Goal: Task Accomplishment & Management: Use online tool/utility

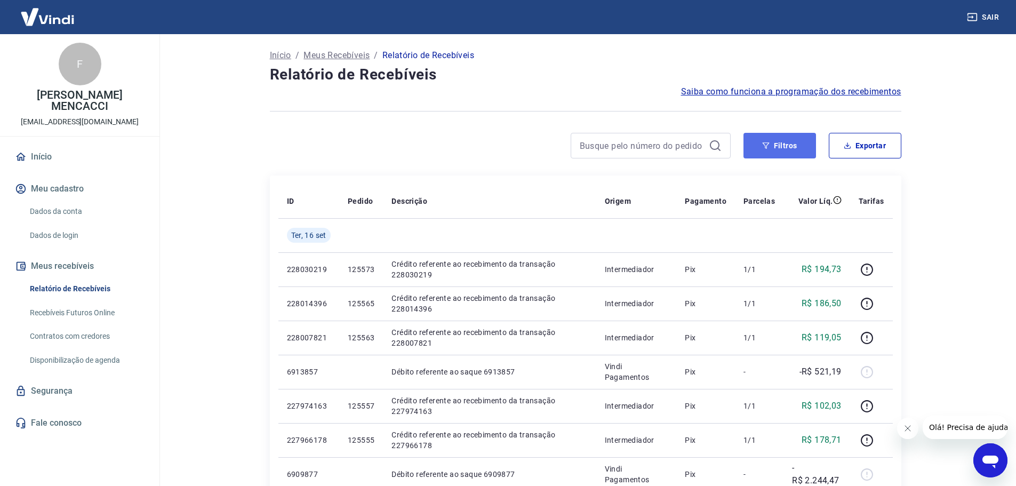
click at [777, 146] on button "Filtros" at bounding box center [779, 146] width 73 height 26
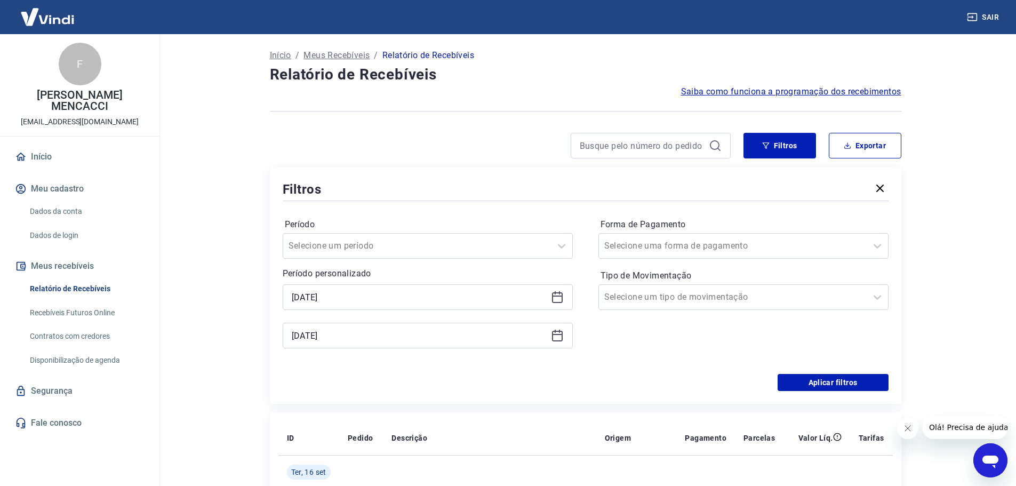
click at [684, 230] on label "Forma de Pagamento" at bounding box center [743, 224] width 286 height 13
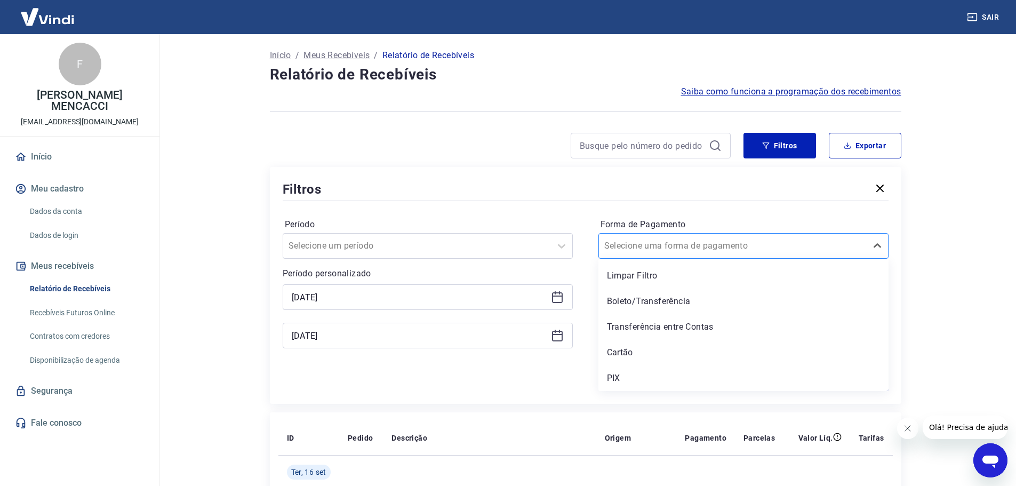
click at [661, 245] on input "Forma de Pagamento" at bounding box center [658, 245] width 108 height 13
click at [615, 376] on div "PIX" at bounding box center [743, 377] width 290 height 21
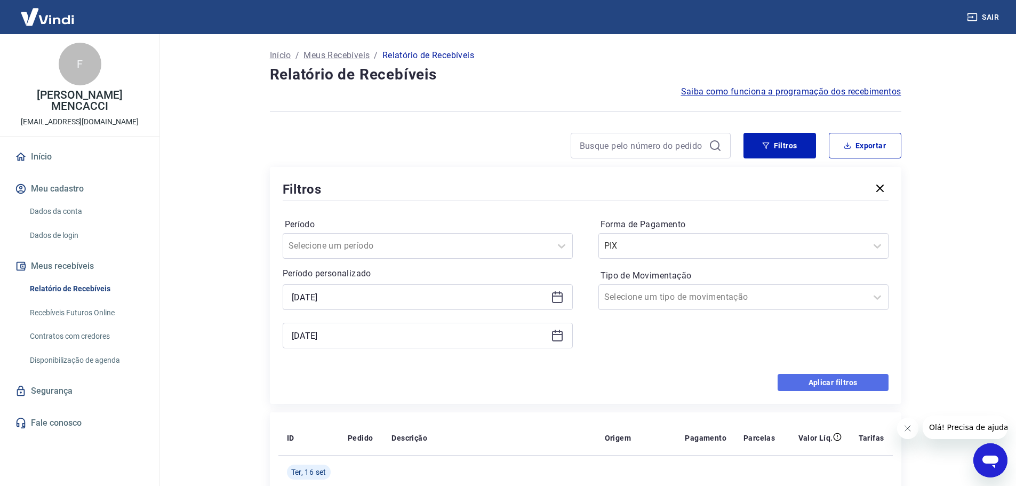
click at [823, 382] on button "Aplicar filtros" at bounding box center [832, 382] width 111 height 17
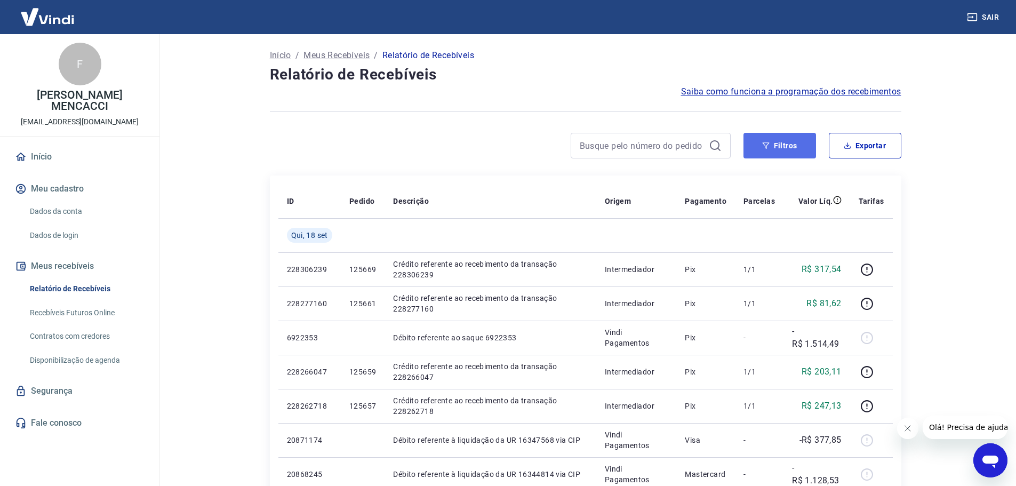
click at [791, 146] on button "Filtros" at bounding box center [779, 146] width 73 height 26
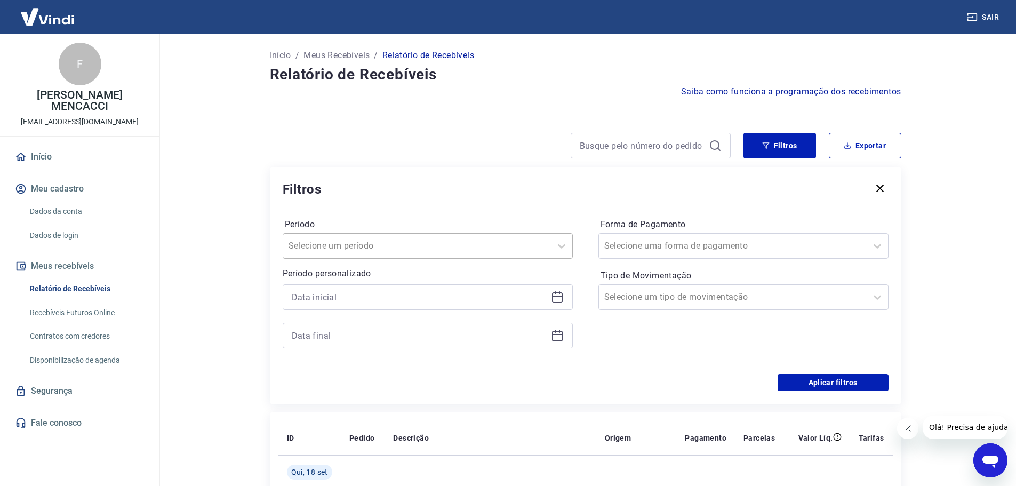
click at [513, 245] on div at bounding box center [416, 245] width 257 height 15
click at [393, 187] on div "Filtros" at bounding box center [586, 189] width 606 height 19
click at [344, 293] on input at bounding box center [419, 297] width 255 height 16
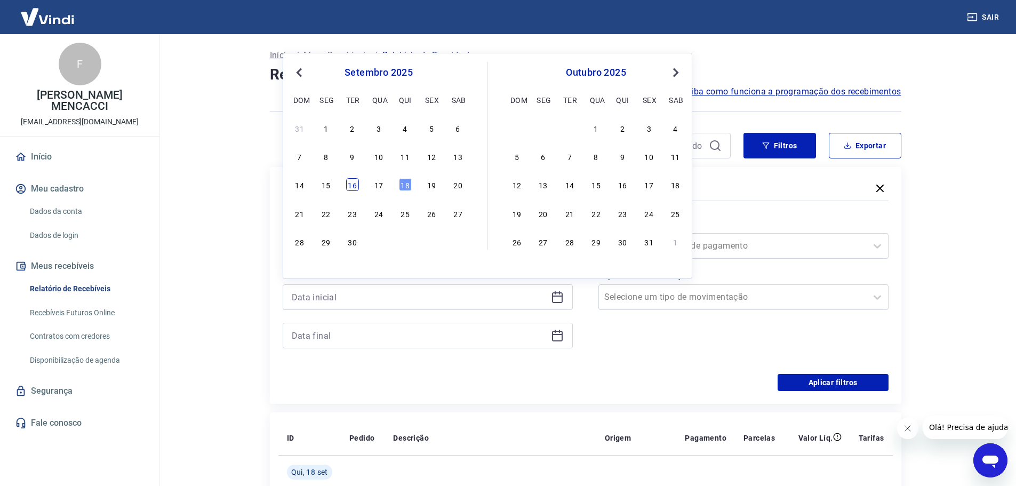
click at [351, 182] on div "16" at bounding box center [352, 184] width 13 height 13
type input "[DATE]"
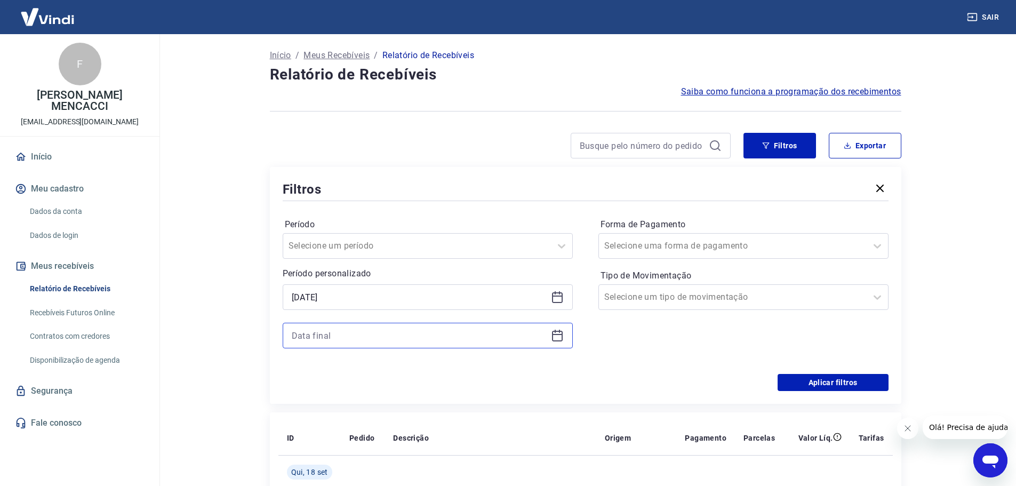
click at [330, 334] on input at bounding box center [419, 335] width 255 height 16
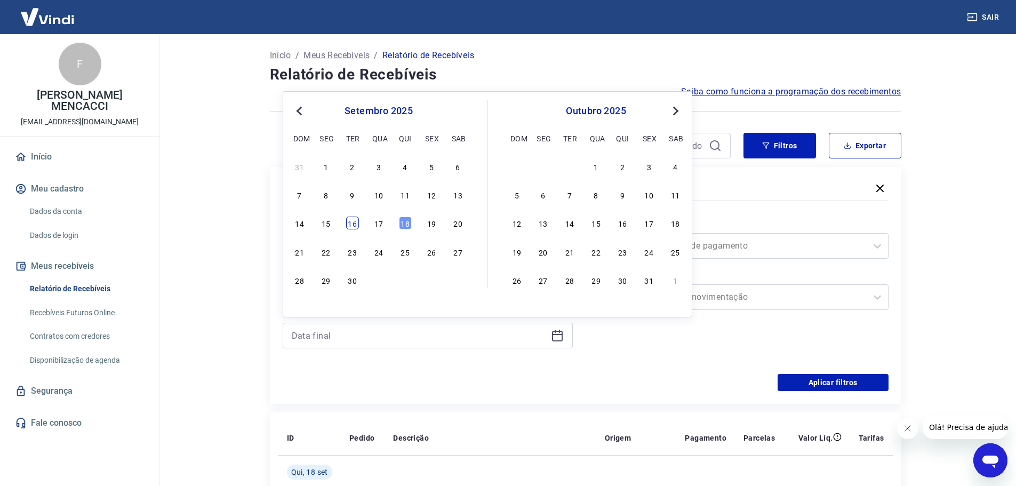
click at [349, 221] on div "16" at bounding box center [352, 222] width 13 height 13
type input "[DATE]"
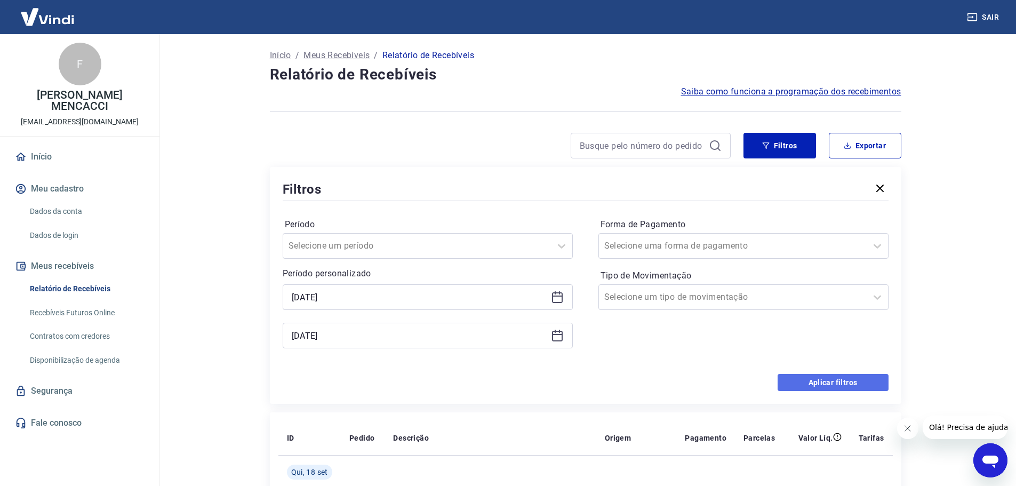
click at [822, 375] on button "Aplicar filtros" at bounding box center [832, 382] width 111 height 17
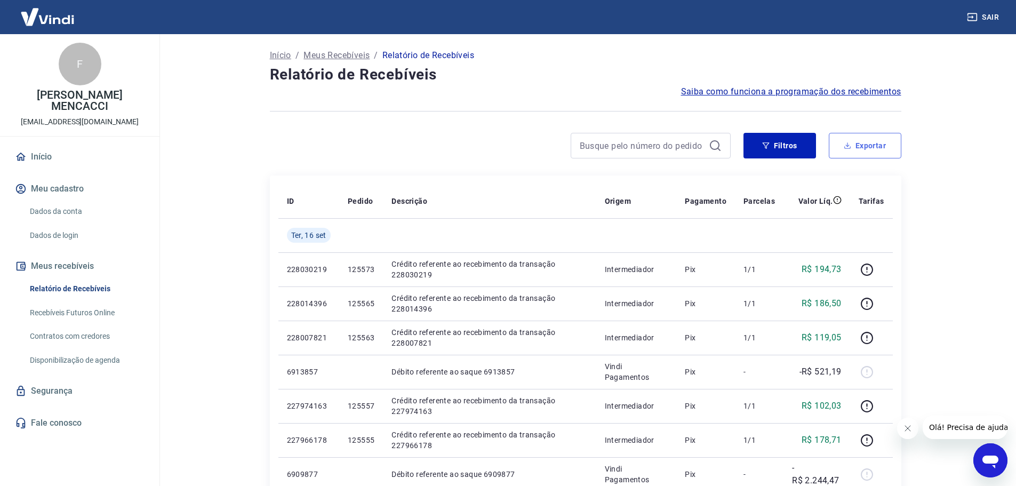
click at [859, 146] on button "Exportar" at bounding box center [865, 146] width 73 height 26
type input "[DATE]"
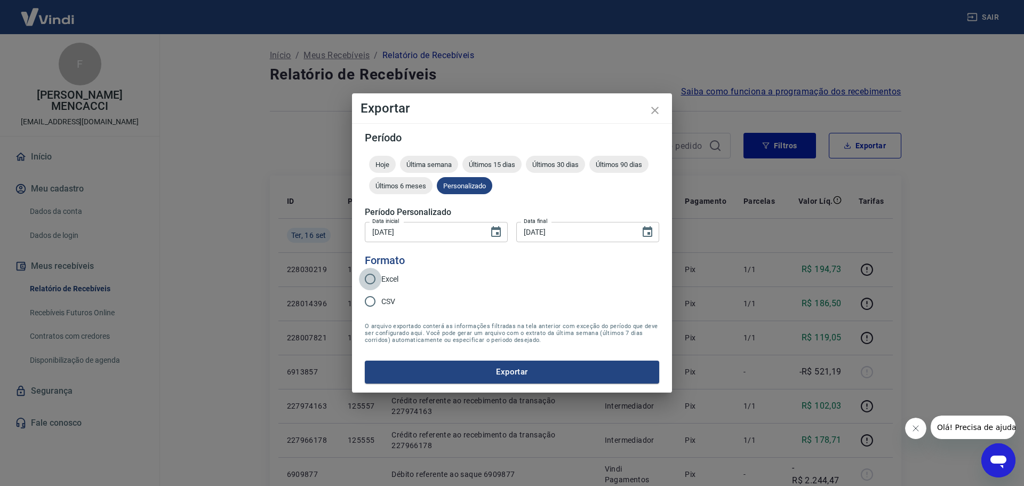
drag, startPoint x: 373, startPoint y: 272, endPoint x: 395, endPoint y: 311, distance: 44.9
click at [372, 271] on input "Excel" at bounding box center [370, 279] width 22 height 22
radio input "true"
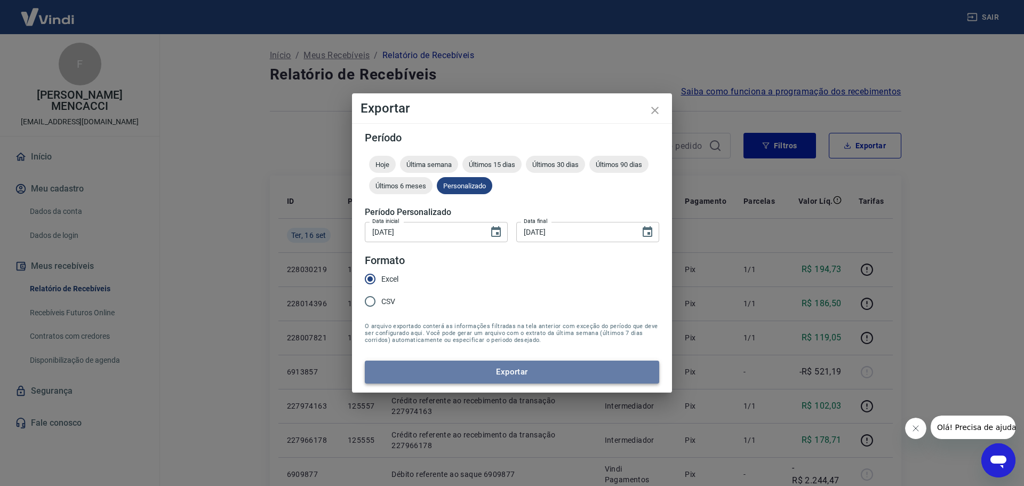
click at [536, 367] on button "Exportar" at bounding box center [512, 371] width 294 height 22
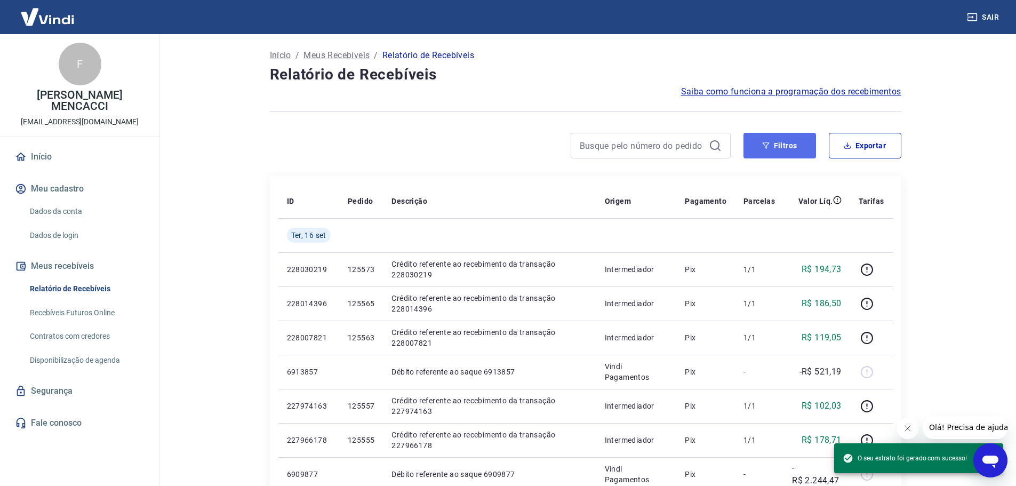
click at [775, 146] on button "Filtros" at bounding box center [779, 146] width 73 height 26
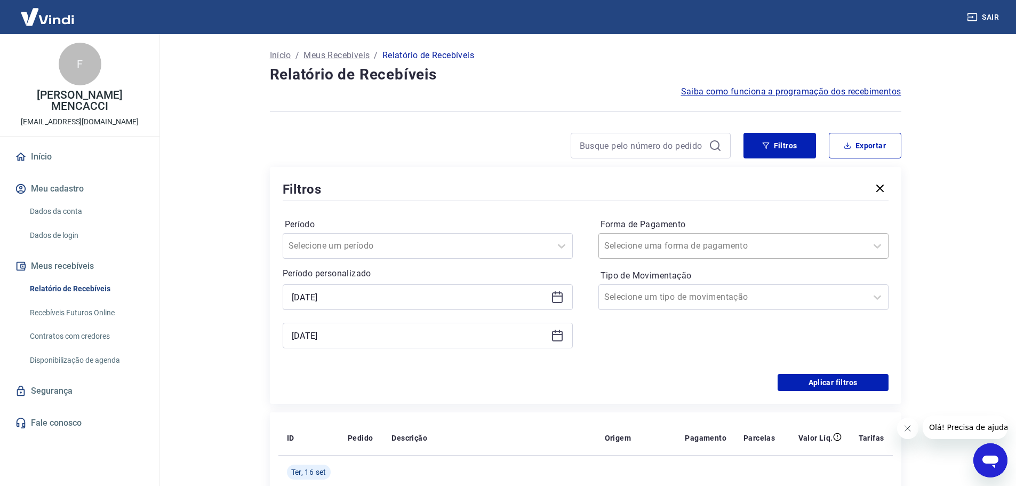
click at [628, 238] on div at bounding box center [732, 245] width 257 height 15
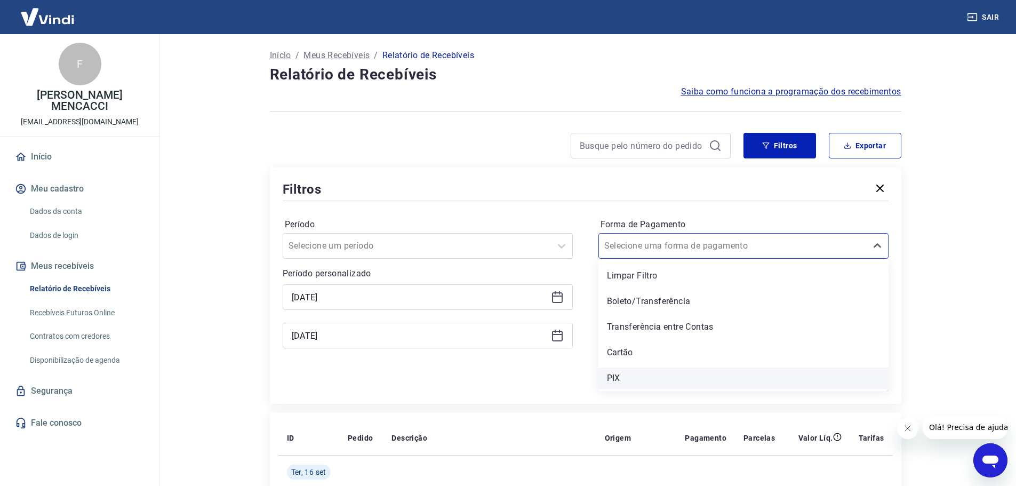
click at [607, 375] on div "PIX" at bounding box center [743, 377] width 290 height 21
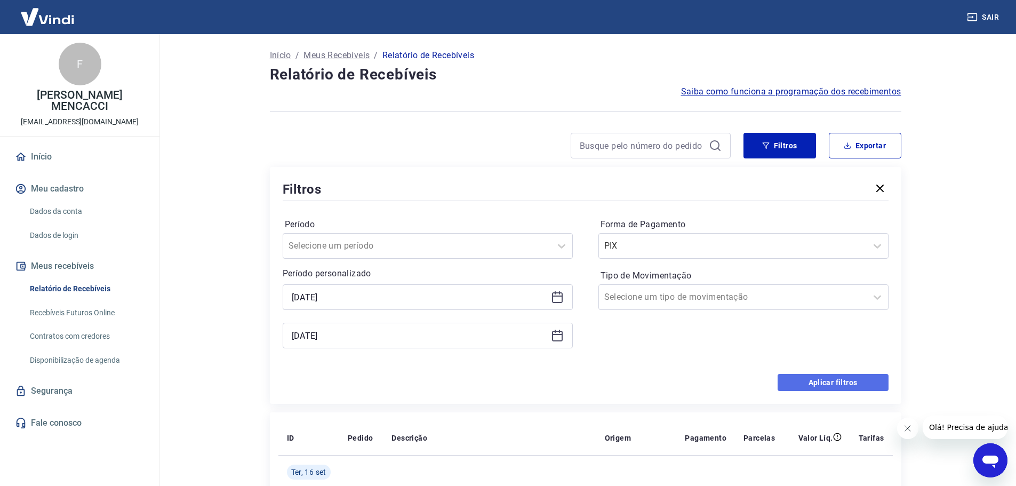
click at [853, 378] on button "Aplicar filtros" at bounding box center [832, 382] width 111 height 17
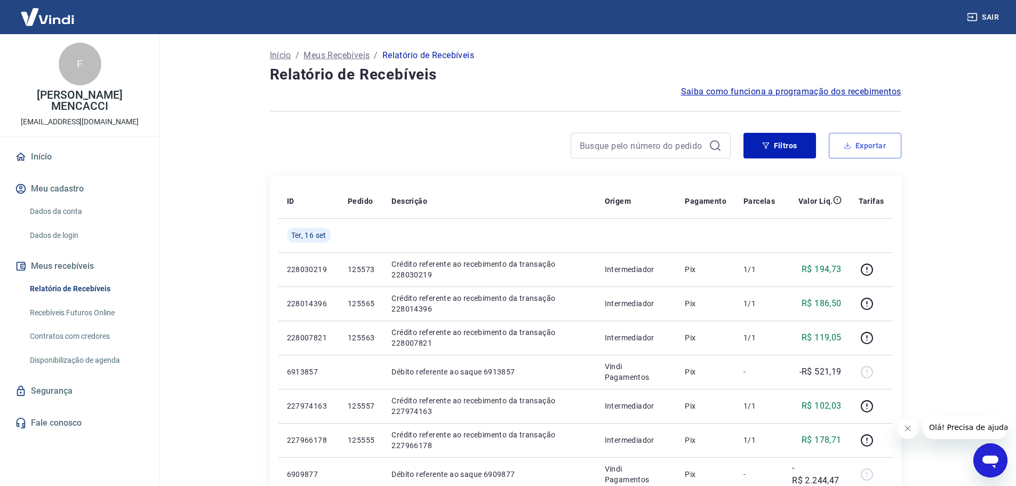
click at [877, 142] on button "Exportar" at bounding box center [865, 146] width 73 height 26
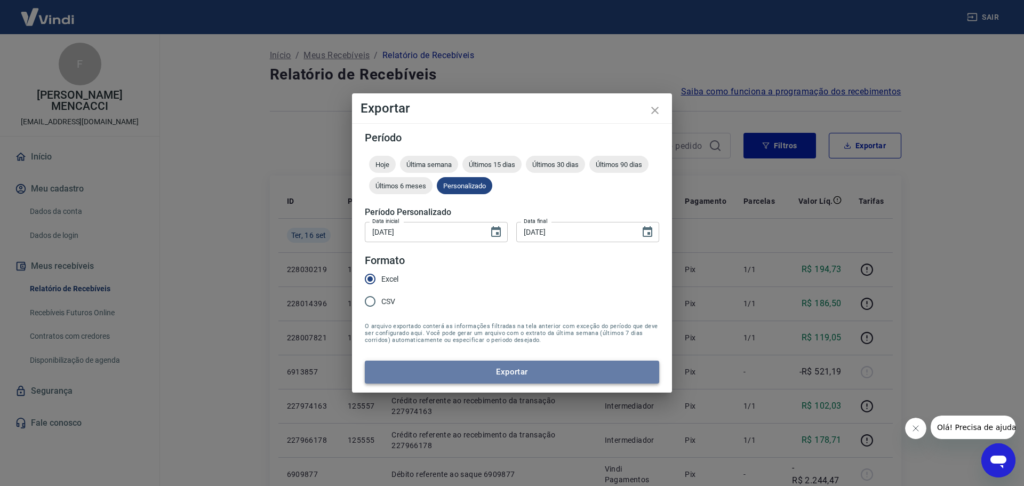
click at [511, 377] on button "Exportar" at bounding box center [512, 371] width 294 height 22
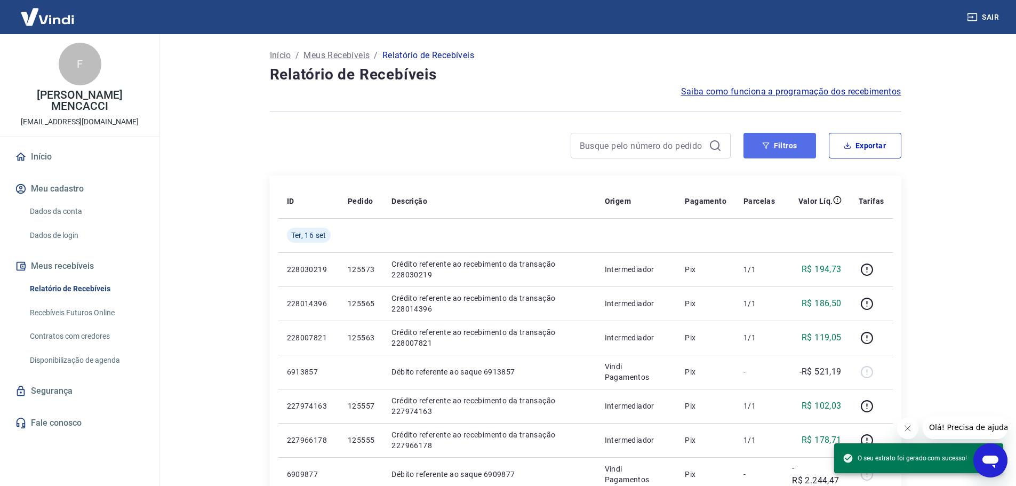
click at [789, 144] on button "Filtros" at bounding box center [779, 146] width 73 height 26
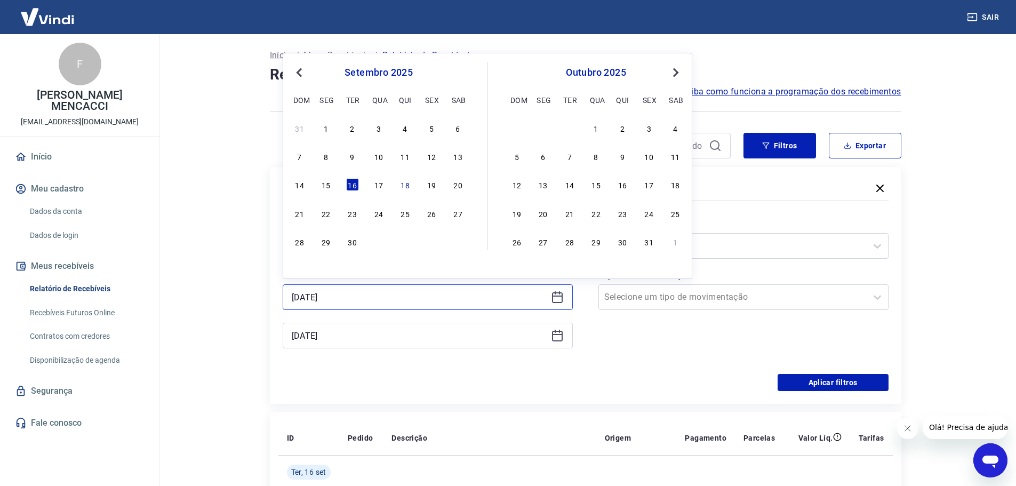
click at [334, 295] on input "[DATE]" at bounding box center [419, 297] width 255 height 16
click at [455, 156] on div "13" at bounding box center [458, 156] width 13 height 13
type input "[DATE]"
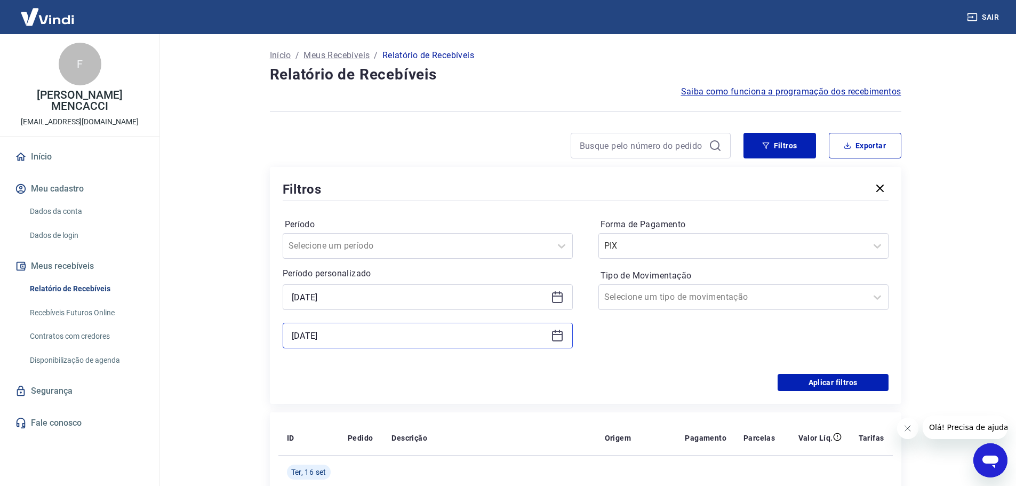
click at [356, 339] on input "[DATE]" at bounding box center [419, 335] width 255 height 16
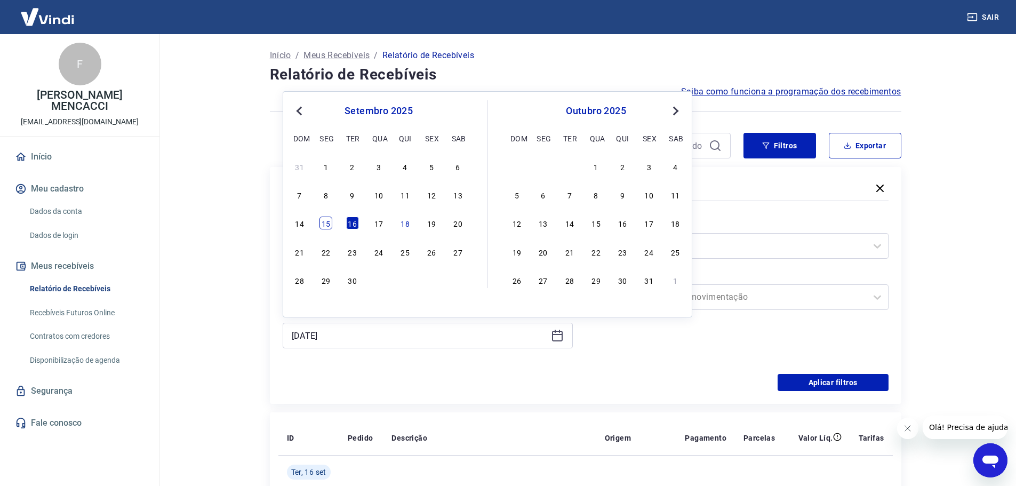
click at [323, 222] on div "15" at bounding box center [325, 222] width 13 height 13
type input "[DATE]"
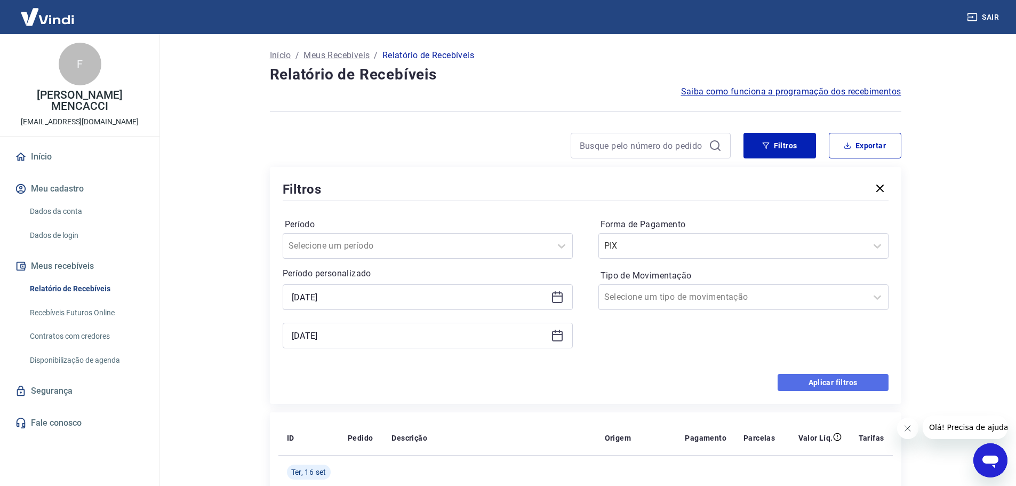
click at [843, 383] on button "Aplicar filtros" at bounding box center [832, 382] width 111 height 17
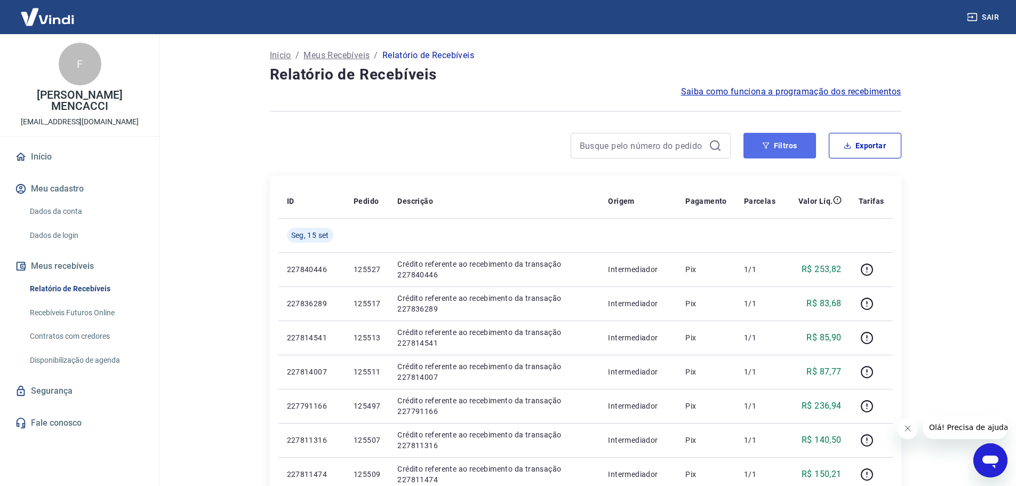
click at [770, 142] on button "Filtros" at bounding box center [779, 146] width 73 height 26
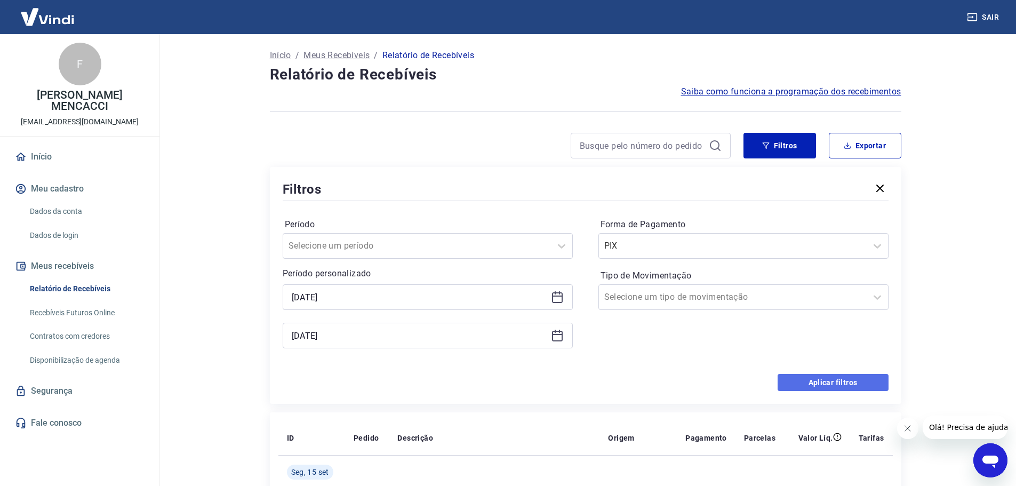
click at [849, 384] on button "Aplicar filtros" at bounding box center [832, 382] width 111 height 17
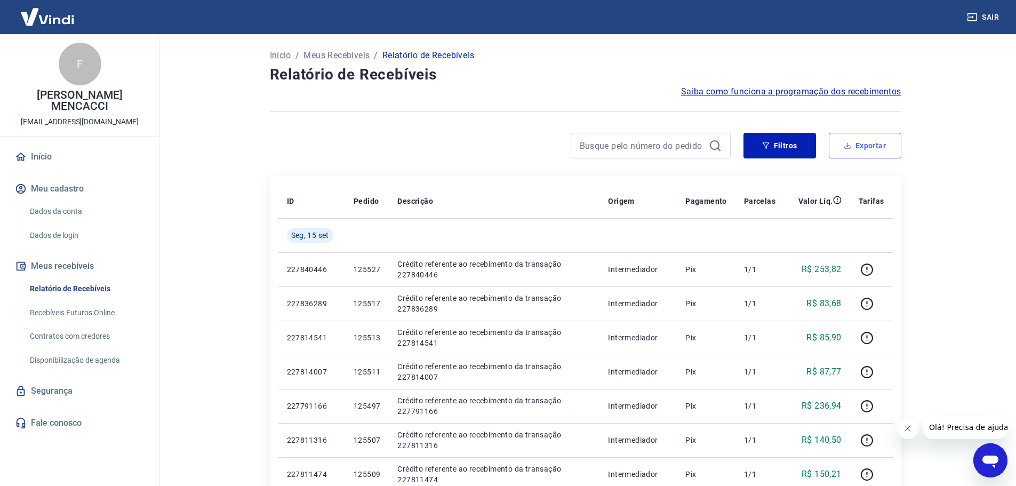
click at [866, 147] on button "Exportar" at bounding box center [865, 146] width 73 height 26
type input "[DATE]"
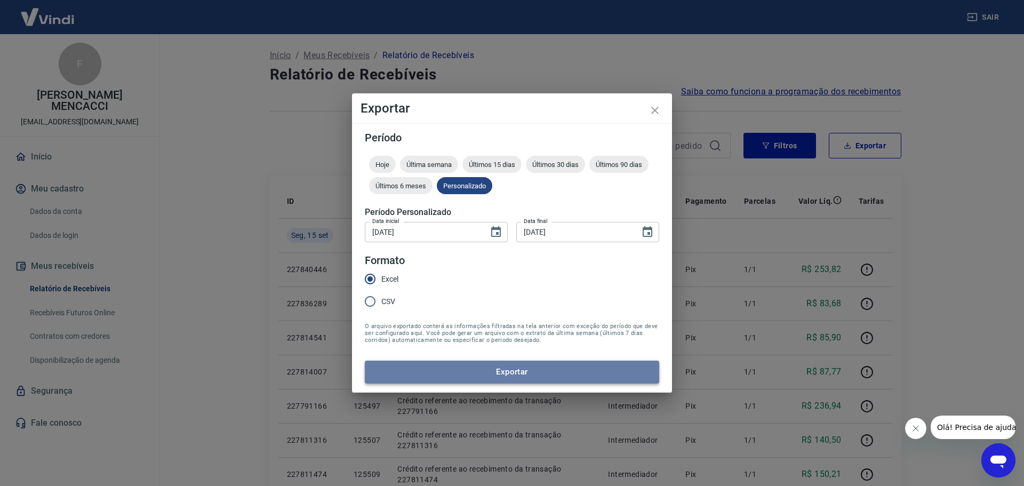
click at [512, 373] on button "Exportar" at bounding box center [512, 371] width 294 height 22
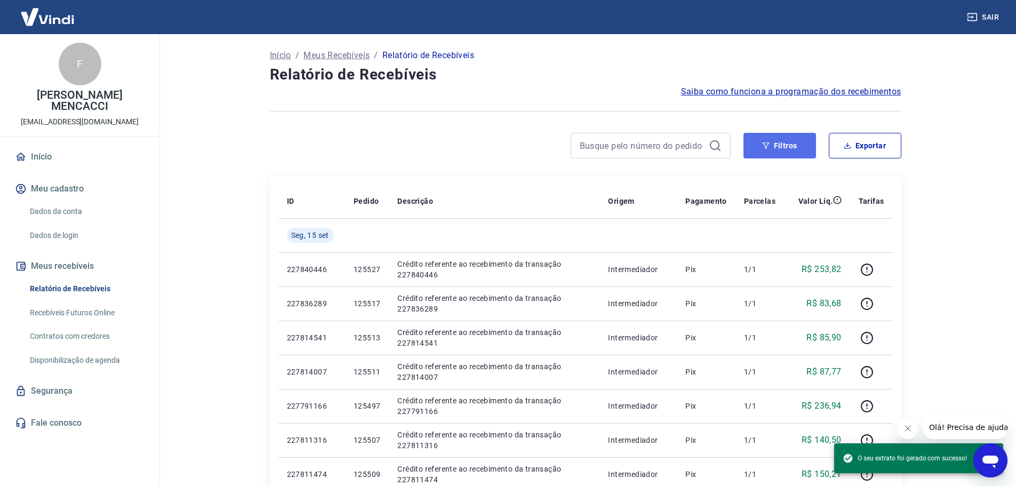
click at [788, 144] on button "Filtros" at bounding box center [779, 146] width 73 height 26
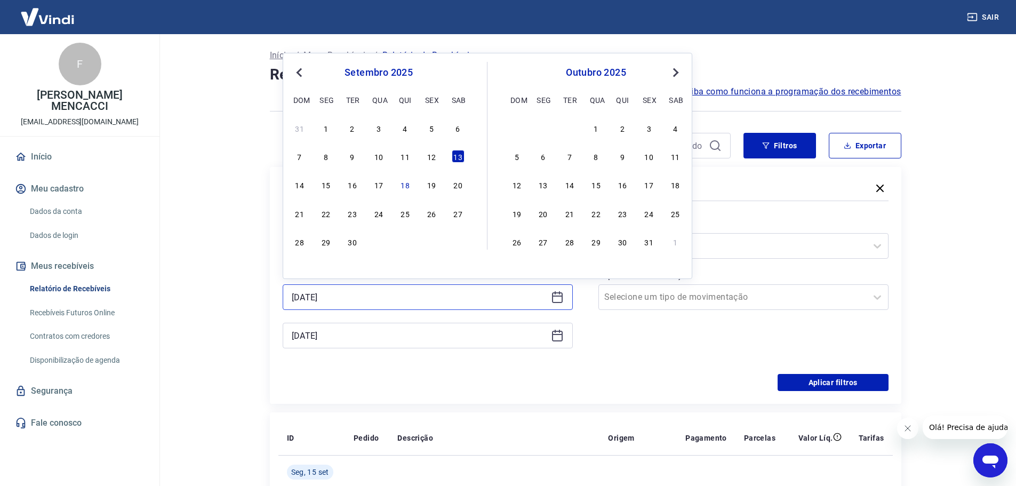
click at [297, 301] on input "[DATE]" at bounding box center [419, 297] width 255 height 16
click at [431, 157] on div "12" at bounding box center [431, 156] width 13 height 13
type input "[DATE]"
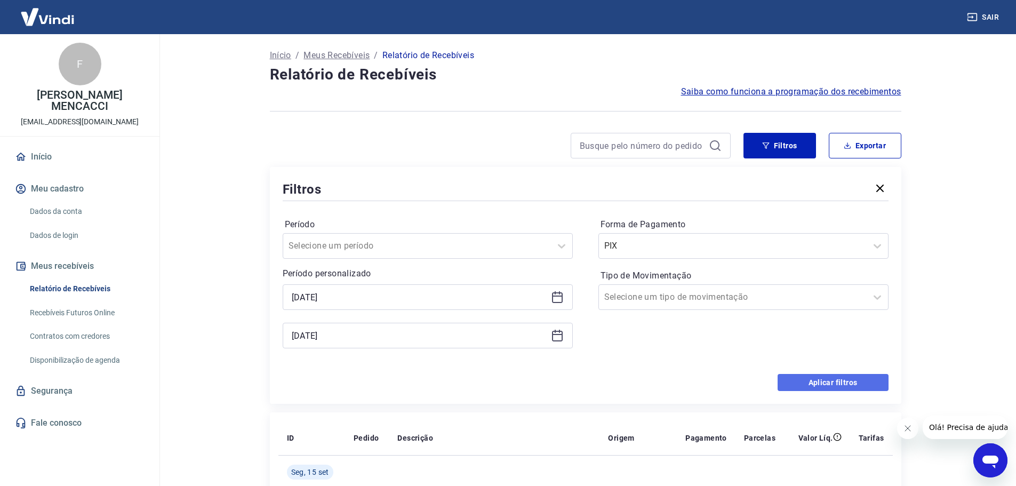
click at [839, 383] on button "Aplicar filtros" at bounding box center [832, 382] width 111 height 17
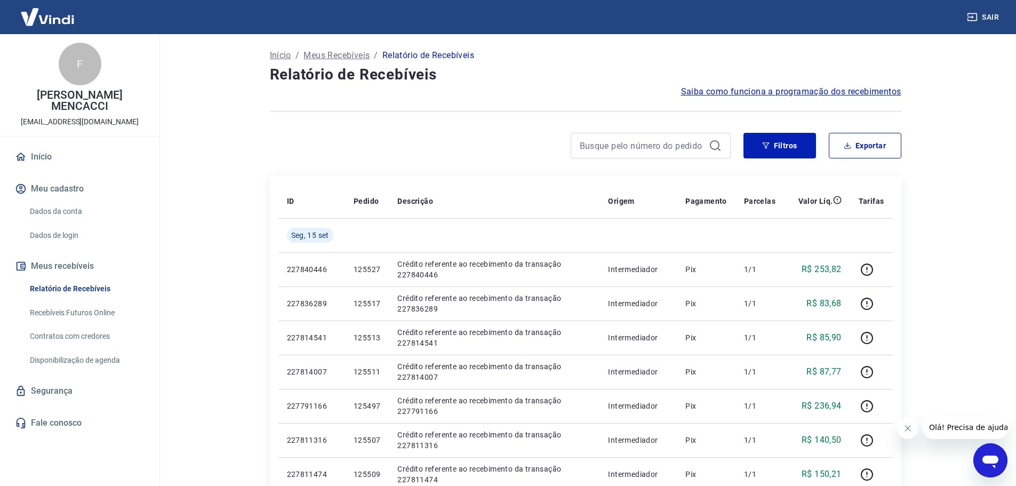
click at [857, 142] on button "Exportar" at bounding box center [865, 146] width 73 height 26
type input "[DATE]"
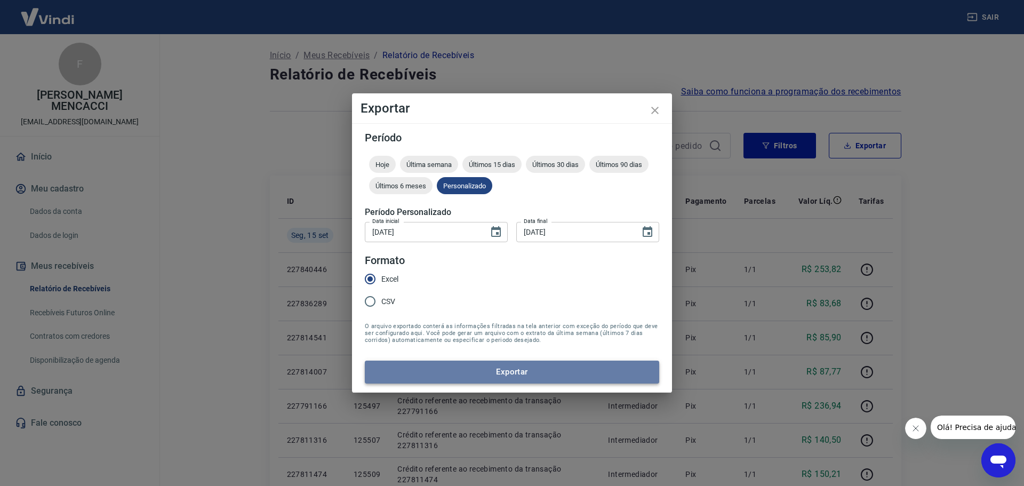
click at [496, 370] on button "Exportar" at bounding box center [512, 371] width 294 height 22
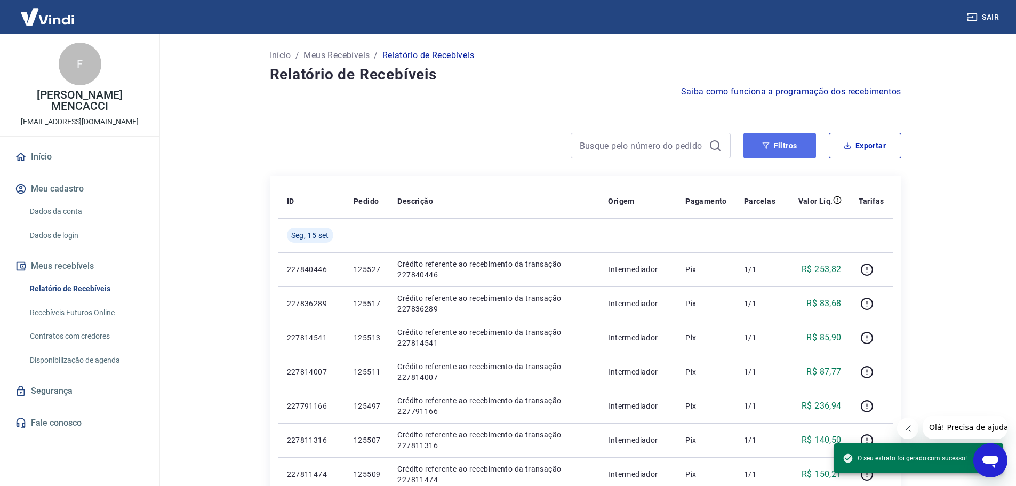
click at [787, 150] on button "Filtros" at bounding box center [779, 146] width 73 height 26
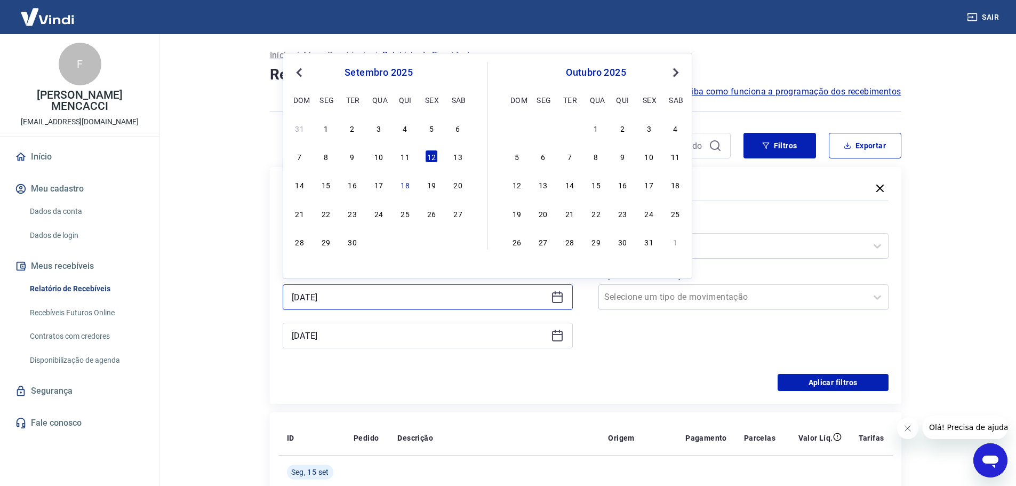
click at [327, 295] on input "[DATE]" at bounding box center [419, 297] width 255 height 16
click at [325, 184] on div "15" at bounding box center [325, 184] width 13 height 13
type input "[DATE]"
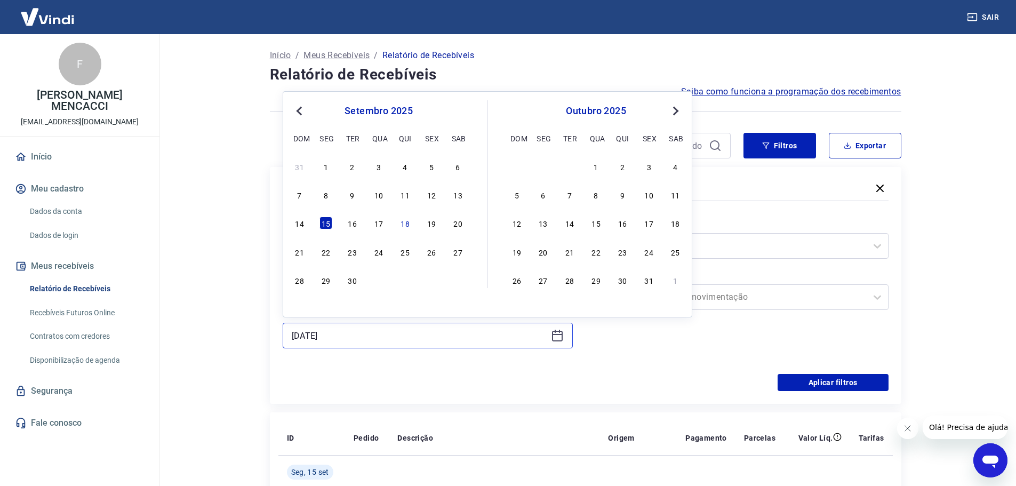
click at [304, 334] on input "[DATE]" at bounding box center [419, 335] width 255 height 16
click at [356, 221] on div "16" at bounding box center [352, 222] width 13 height 13
type input "[DATE]"
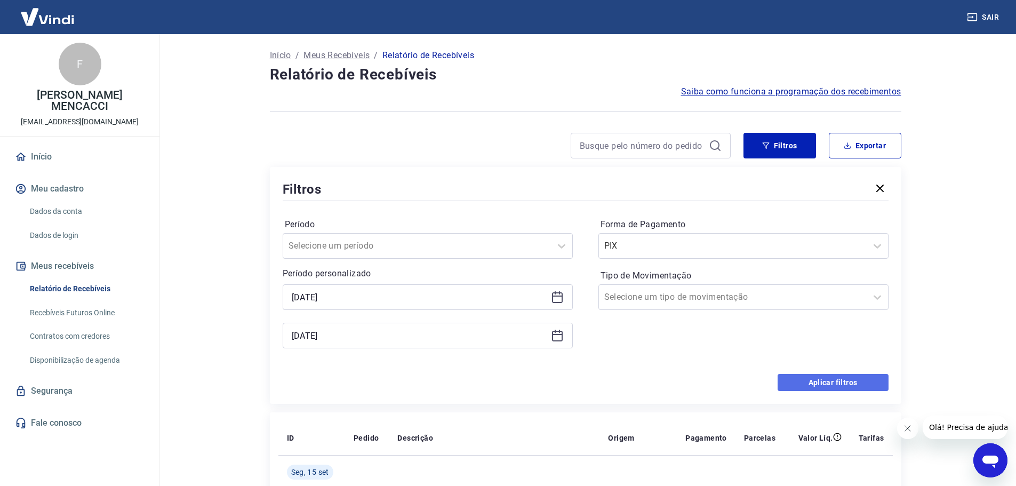
click at [852, 378] on button "Aplicar filtros" at bounding box center [832, 382] width 111 height 17
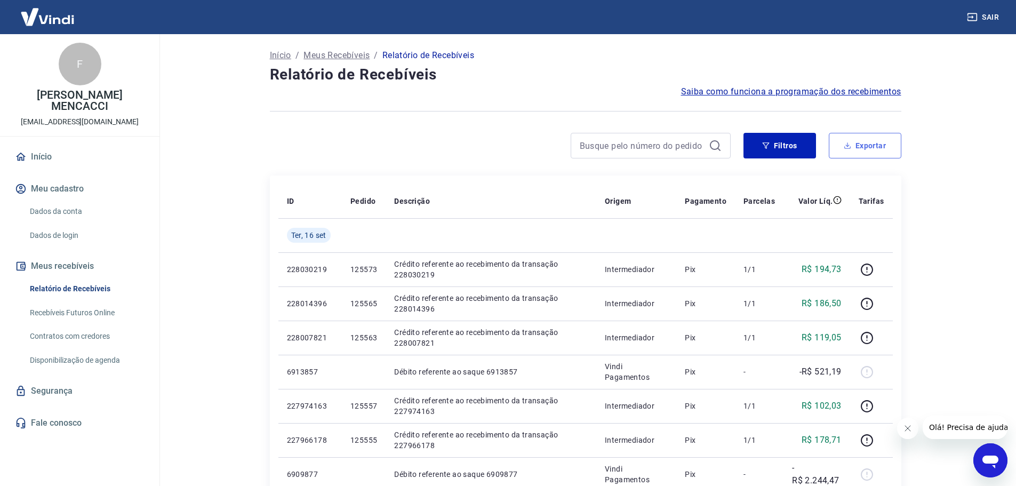
click at [880, 143] on button "Exportar" at bounding box center [865, 146] width 73 height 26
type input "[DATE]"
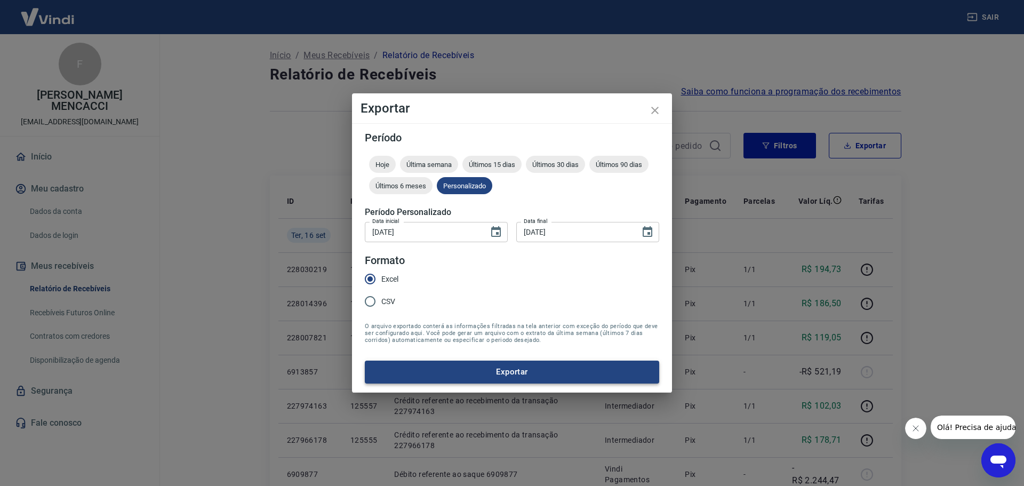
click at [499, 375] on button "Exportar" at bounding box center [512, 371] width 294 height 22
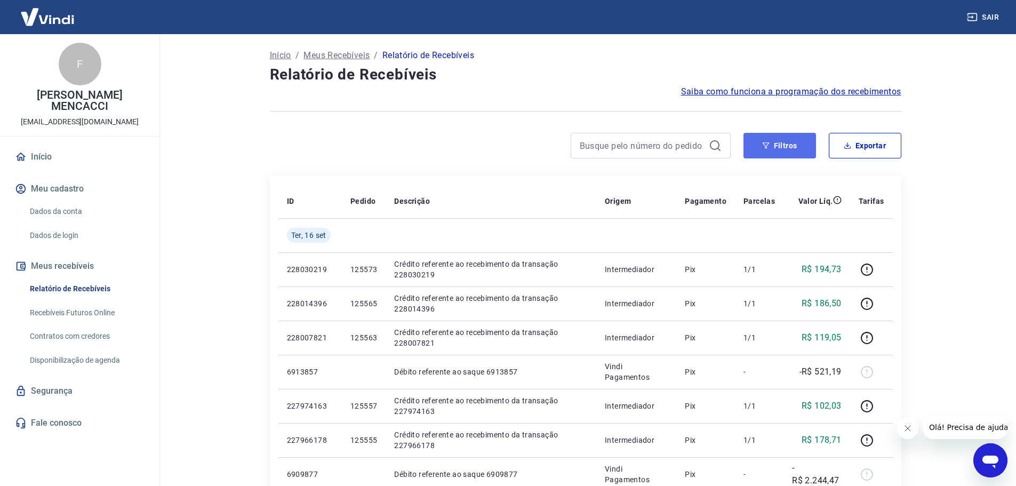
click at [792, 142] on button "Filtros" at bounding box center [779, 146] width 73 height 26
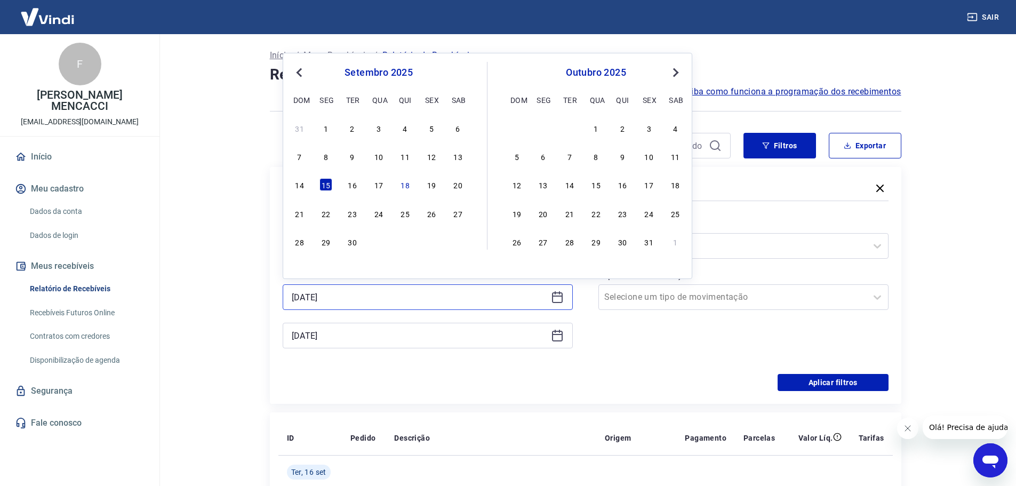
click at [377, 303] on input "[DATE]" at bounding box center [419, 297] width 255 height 16
click at [382, 179] on div "17" at bounding box center [378, 184] width 13 height 13
click at [338, 302] on input "[DATE]" at bounding box center [419, 297] width 255 height 16
click at [352, 183] on div "16" at bounding box center [352, 184] width 13 height 13
type input "[DATE]"
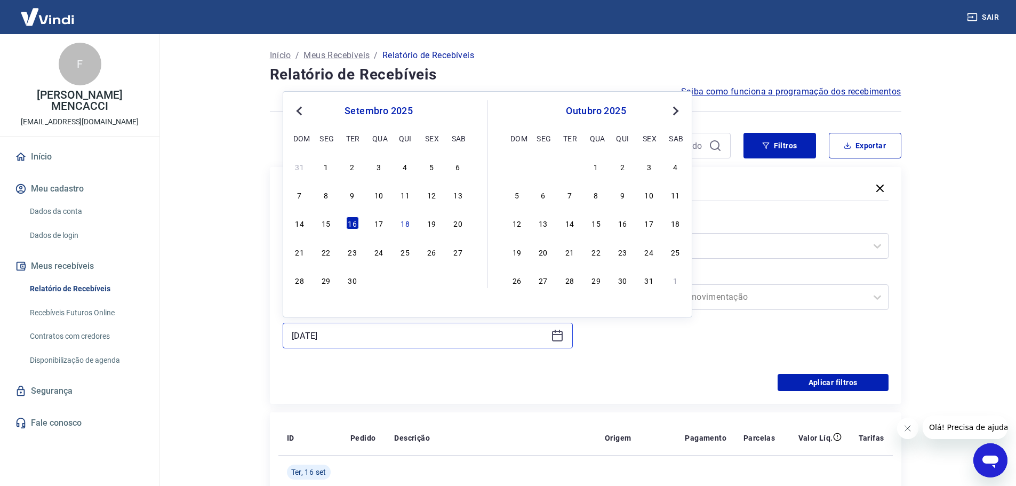
click at [336, 333] on input "[DATE]" at bounding box center [419, 335] width 255 height 16
click at [378, 220] on div "17" at bounding box center [378, 222] width 13 height 13
type input "[DATE]"
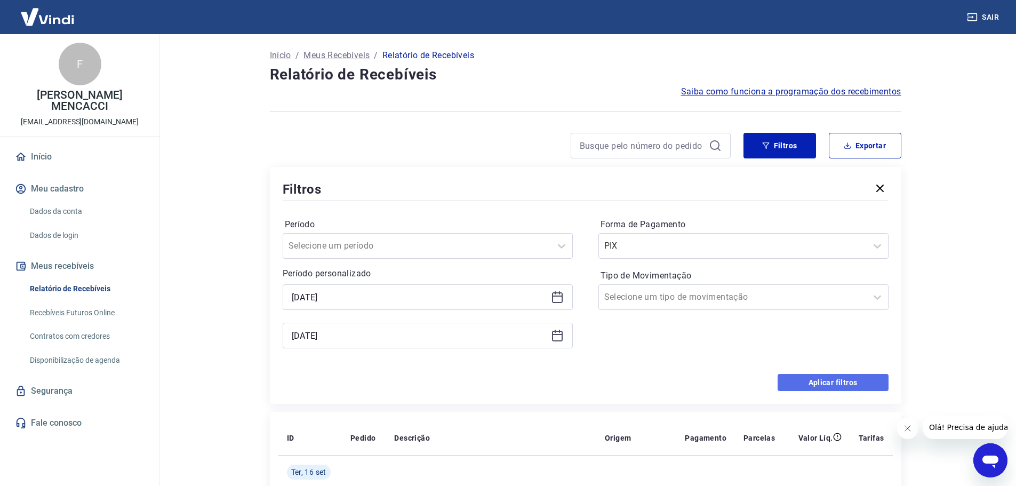
click at [838, 382] on button "Aplicar filtros" at bounding box center [832, 382] width 111 height 17
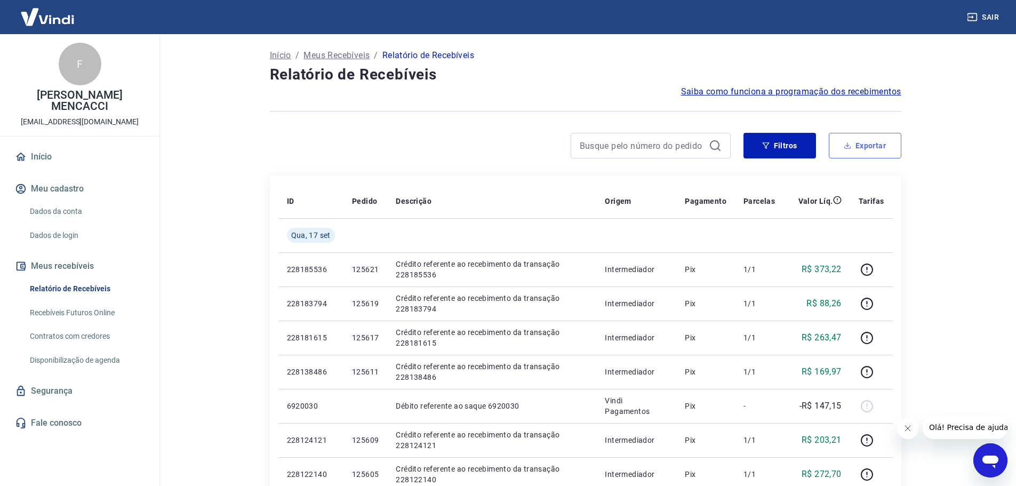
click at [870, 140] on button "Exportar" at bounding box center [865, 146] width 73 height 26
type input "[DATE]"
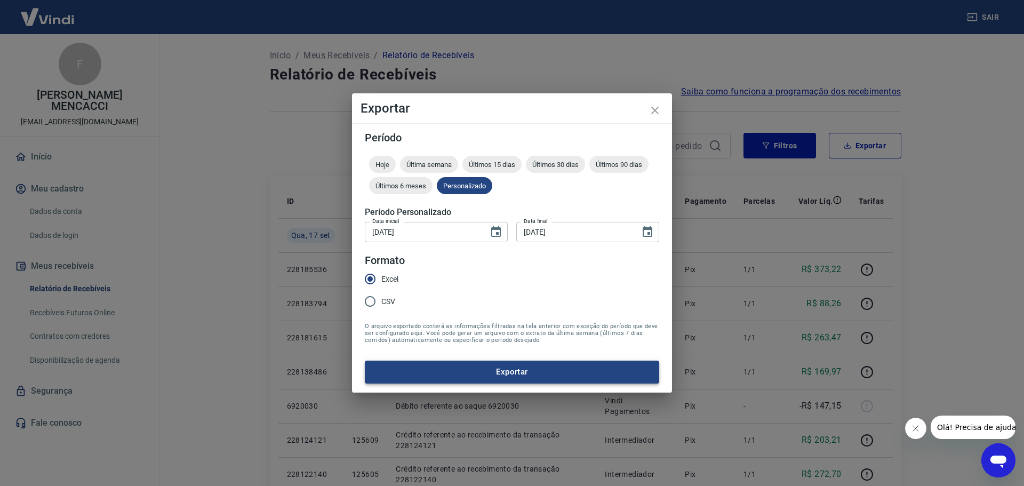
click at [541, 373] on button "Exportar" at bounding box center [512, 371] width 294 height 22
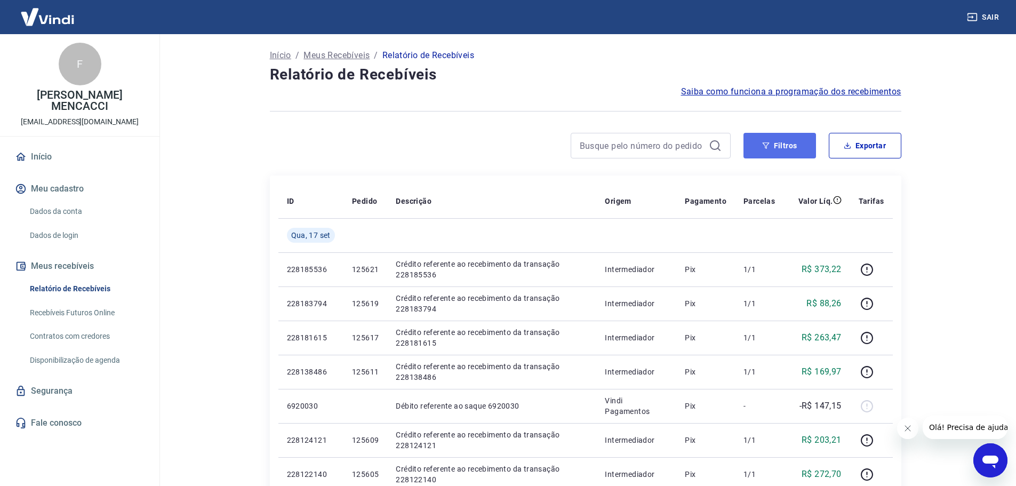
click at [788, 142] on button "Filtros" at bounding box center [779, 146] width 73 height 26
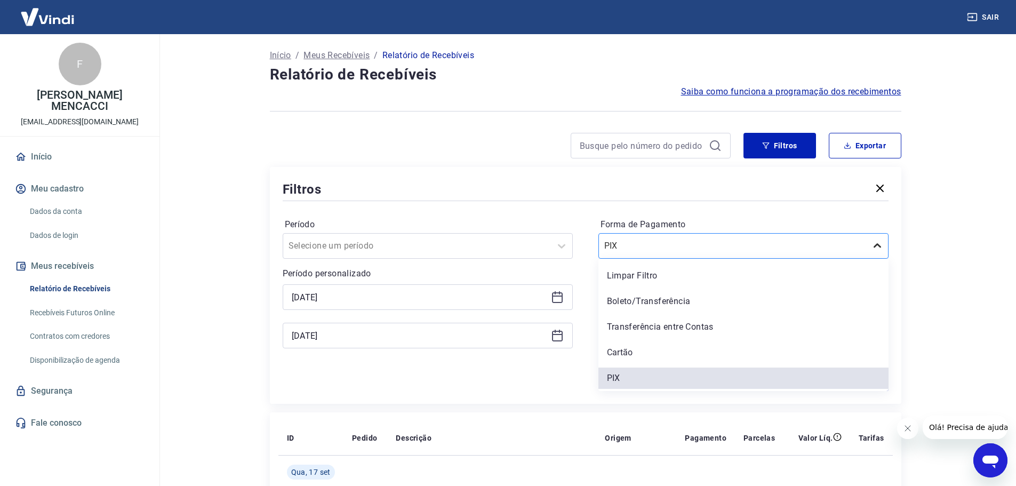
click at [870, 246] on div at bounding box center [876, 245] width 21 height 21
click at [680, 276] on div "Limpar Filtro" at bounding box center [743, 275] width 290 height 21
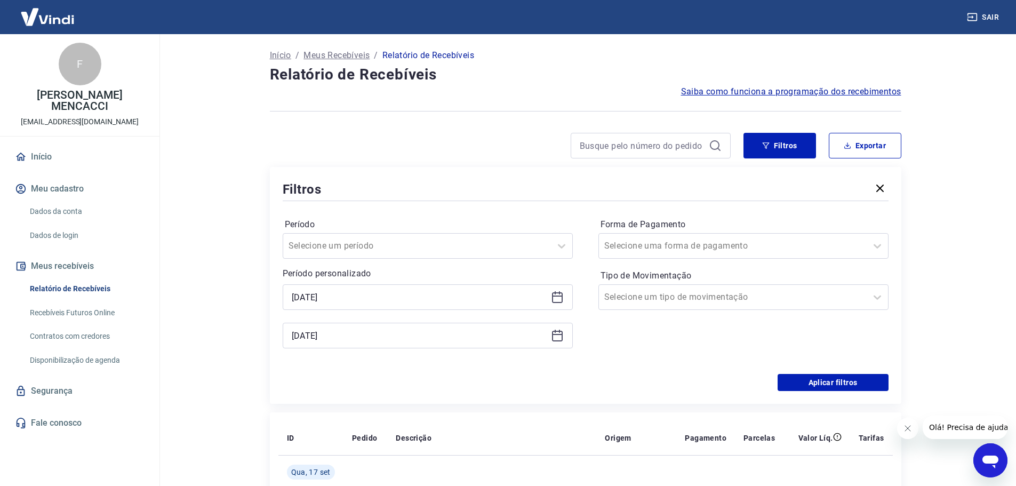
click at [616, 271] on label "Tipo de Movimentação" at bounding box center [743, 275] width 286 height 13
click at [339, 298] on input "[DATE]" at bounding box center [419, 297] width 255 height 16
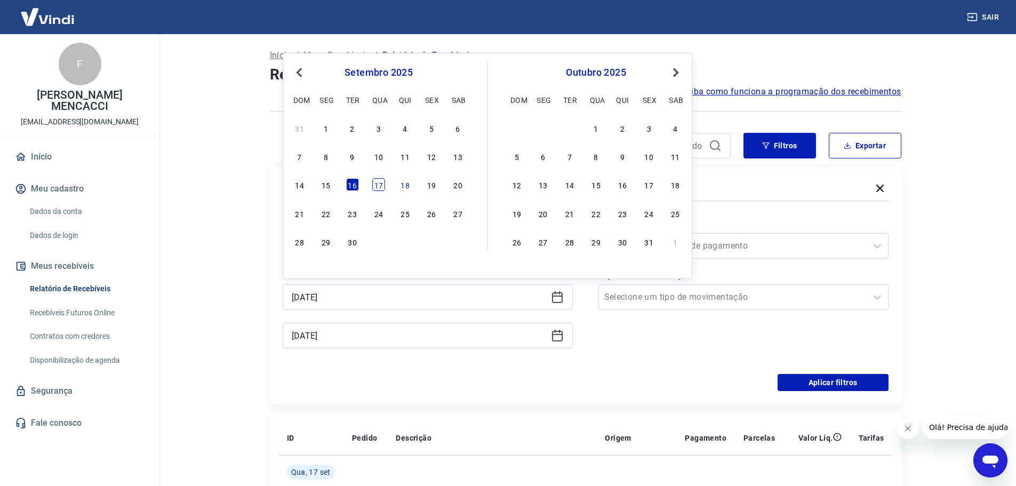
click at [376, 182] on div "17" at bounding box center [378, 184] width 13 height 13
type input "[DATE]"
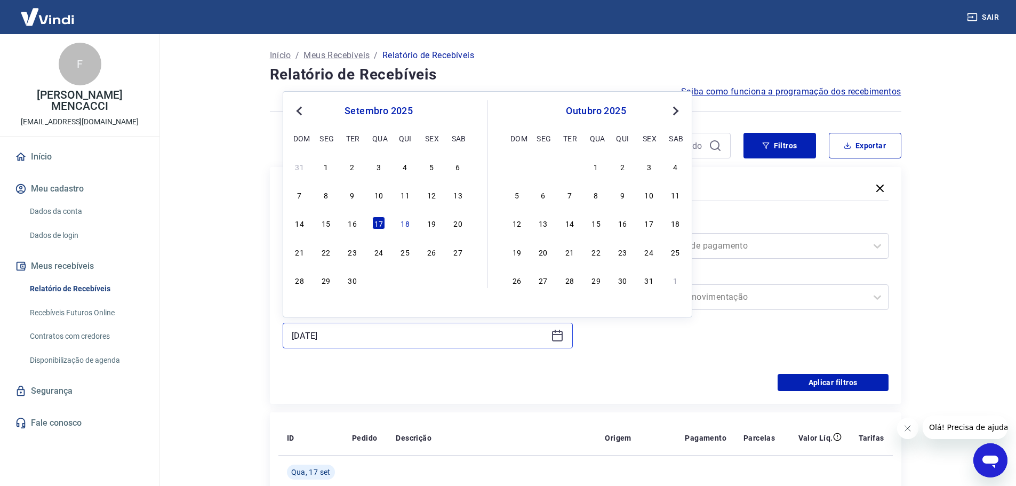
click at [344, 340] on input "[DATE]" at bounding box center [419, 335] width 255 height 16
click at [381, 220] on div "17" at bounding box center [378, 222] width 13 height 13
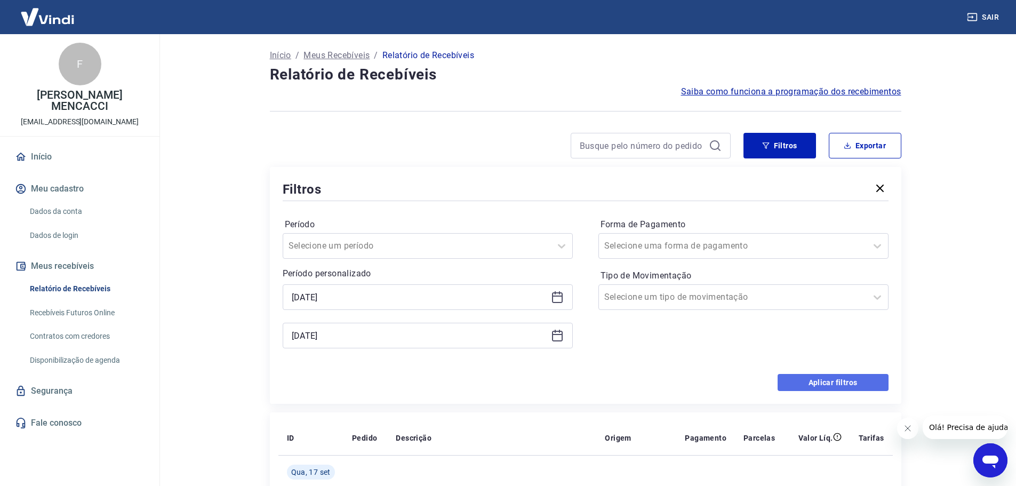
click at [842, 380] on button "Aplicar filtros" at bounding box center [832, 382] width 111 height 17
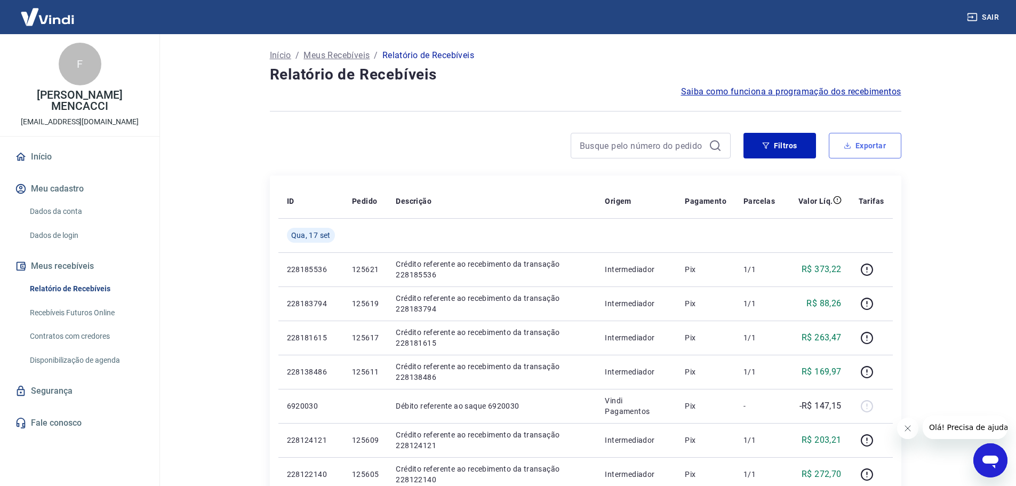
click at [872, 140] on button "Exportar" at bounding box center [865, 146] width 73 height 26
type input "[DATE]"
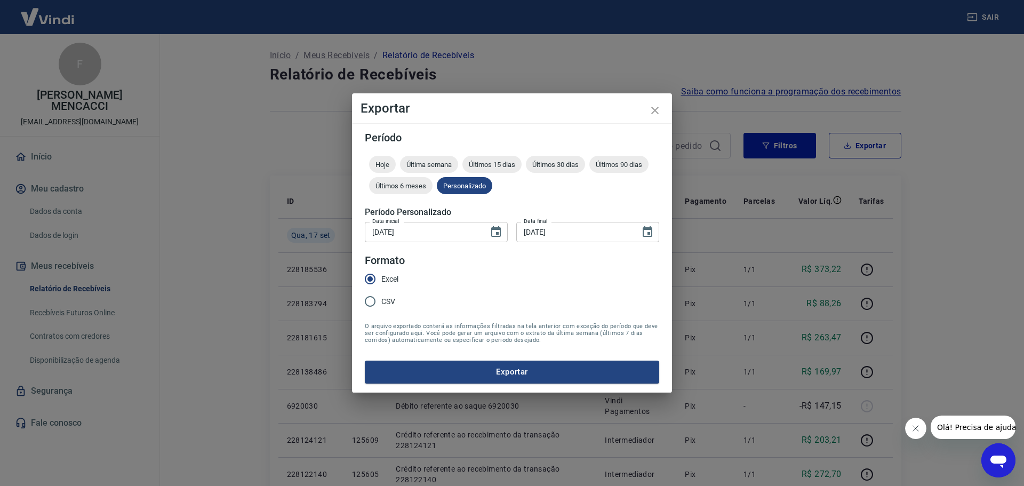
click at [532, 359] on form "Período Hoje Última semana Últimos 15 dias Últimos 30 dias Últimos 90 dias Últi…" at bounding box center [512, 257] width 294 height 251
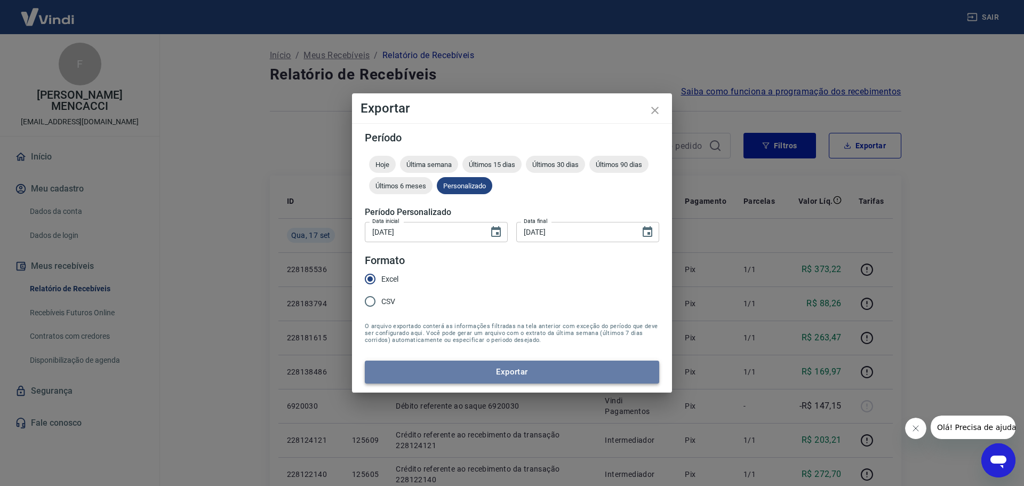
click at [528, 368] on button "Exportar" at bounding box center [512, 371] width 294 height 22
